Goal: Find specific page/section: Find specific page/section

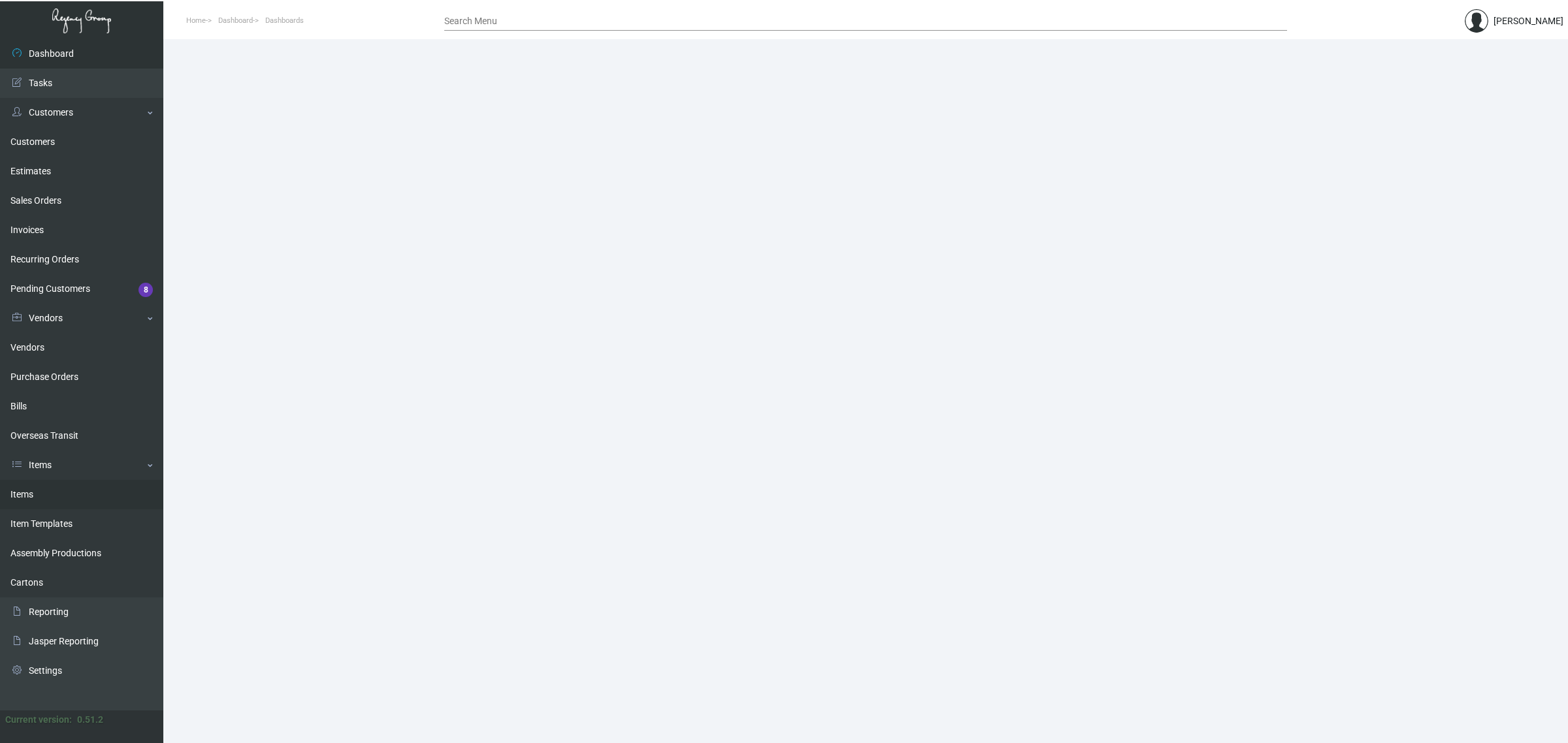
click at [56, 487] on link "Items" at bounding box center [81, 494] width 163 height 29
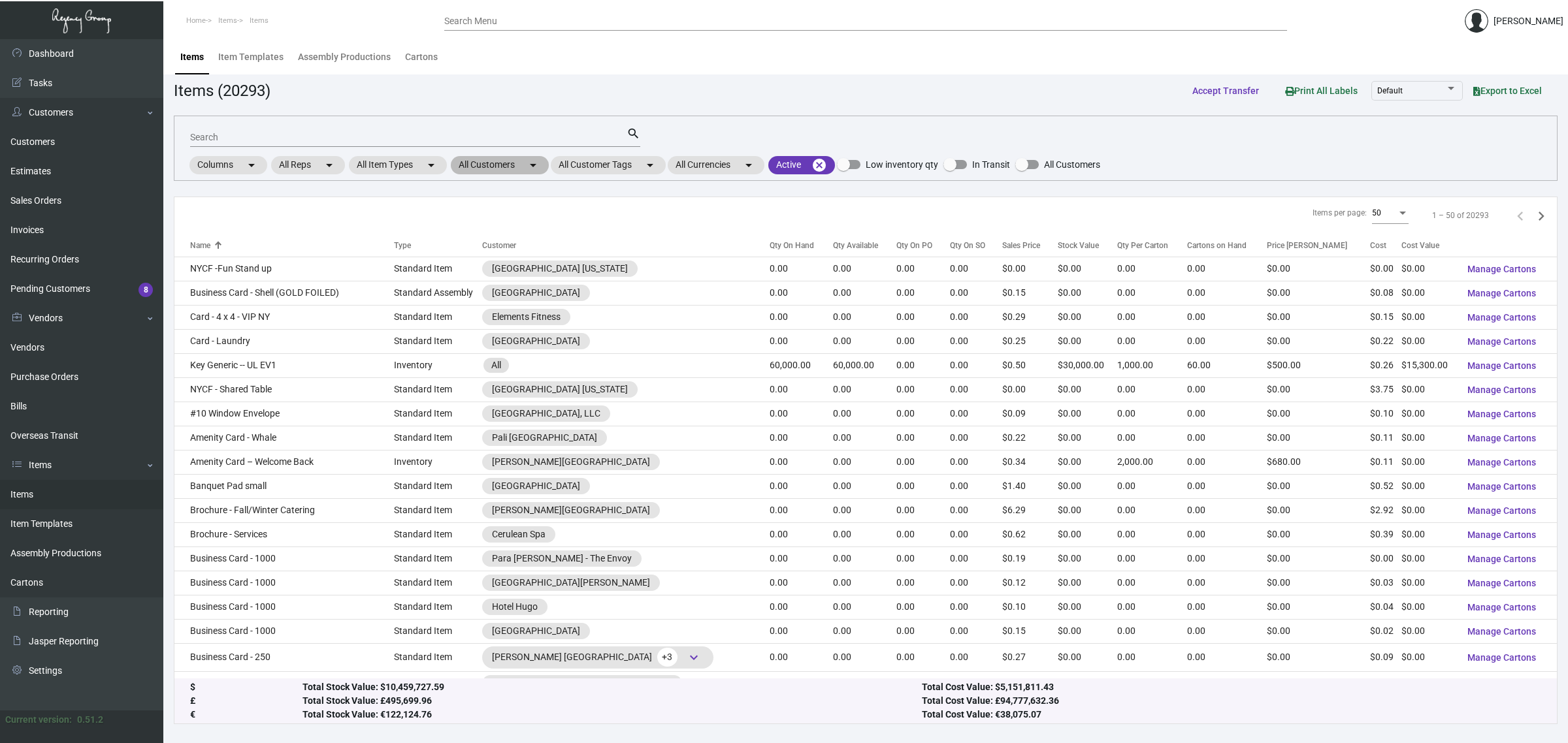
click at [487, 167] on mat-chip "All Customers arrow_drop_down" at bounding box center [500, 165] width 98 height 18
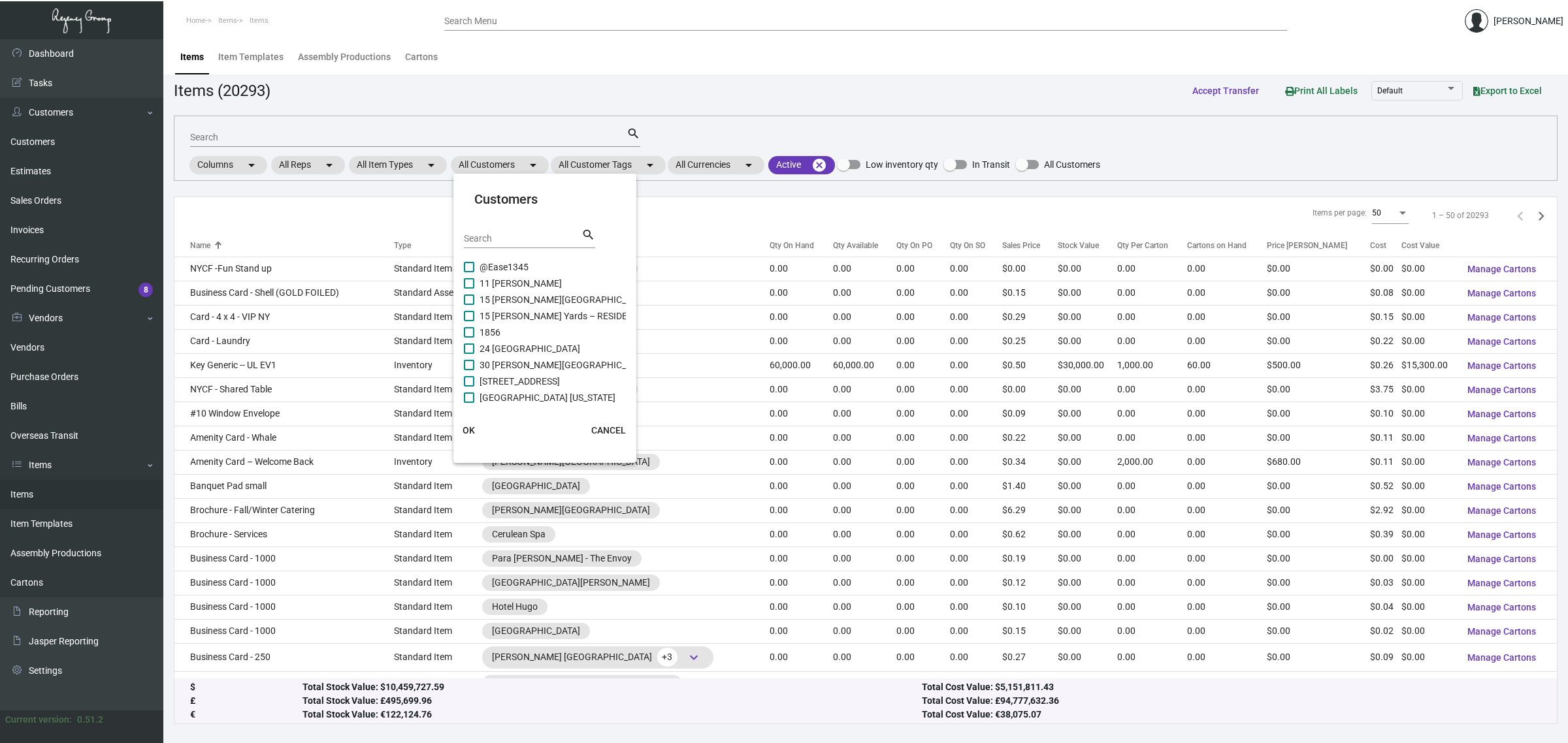
click at [487, 227] on mat-card-header "Customers Search search" at bounding box center [545, 224] width 162 height 70
click at [485, 235] on input "Search" at bounding box center [523, 239] width 118 height 10
type input "ada"
click at [517, 263] on span "[GEOGRAPHIC_DATA]" at bounding box center [524, 267] width 88 height 16
click at [469, 272] on input "[GEOGRAPHIC_DATA]" at bounding box center [468, 272] width 1 height 1
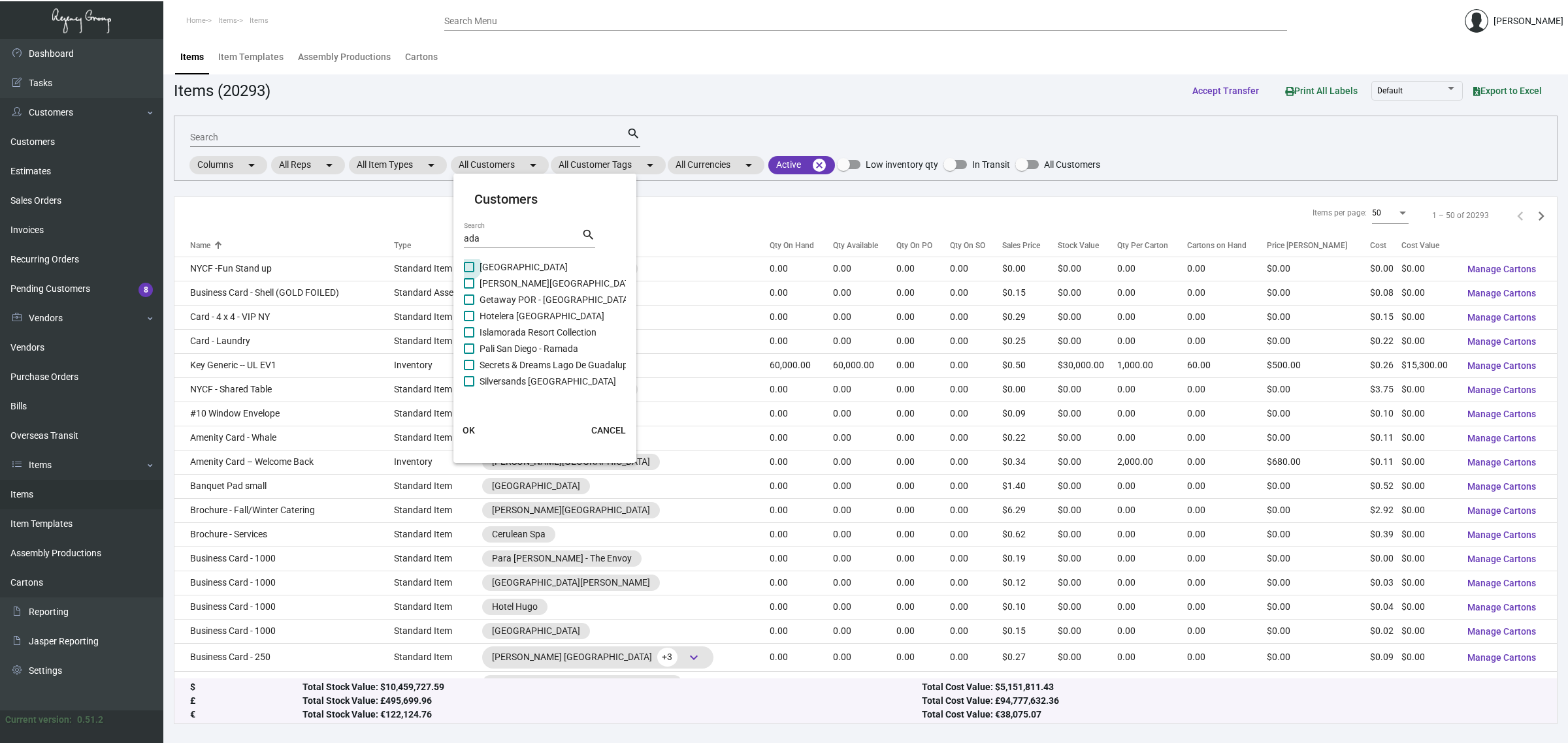
checkbox input "true"
click at [472, 425] on span "OK" at bounding box center [469, 430] width 12 height 10
